Goal: Navigation & Orientation: Find specific page/section

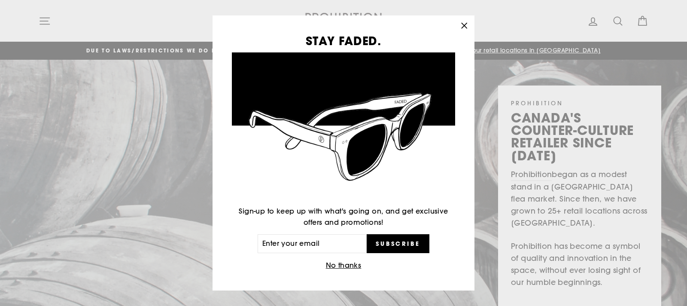
click at [462, 26] on icon "button" at bounding box center [464, 26] width 12 height 12
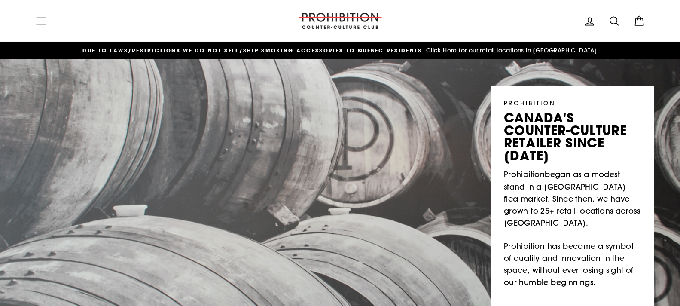
click at [44, 16] on icon "button" at bounding box center [41, 21] width 12 height 12
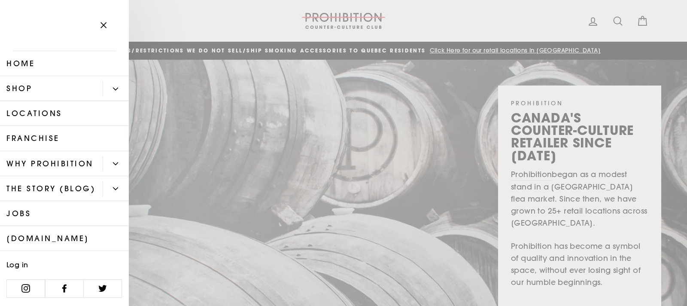
click at [44, 86] on link "Shop" at bounding box center [51, 88] width 103 height 25
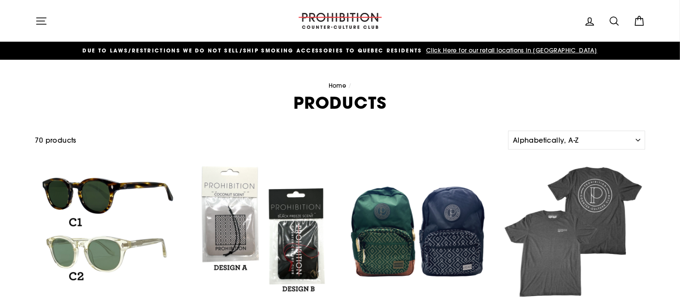
click at [41, 18] on icon "button" at bounding box center [41, 21] width 12 height 12
